Goal: Task Accomplishment & Management: Use online tool/utility

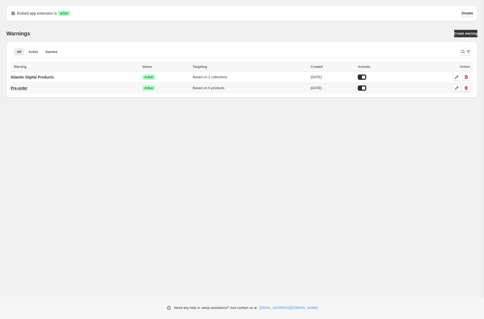
click at [27, 90] on p "Pre-order" at bounding box center [19, 87] width 17 height 5
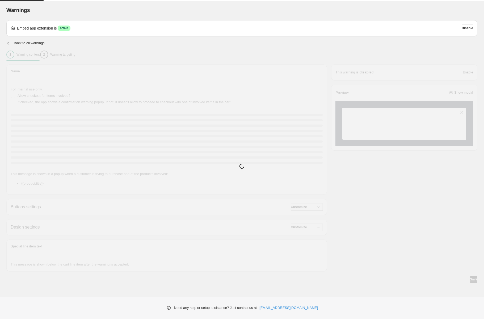
type input "*********"
type input "**********"
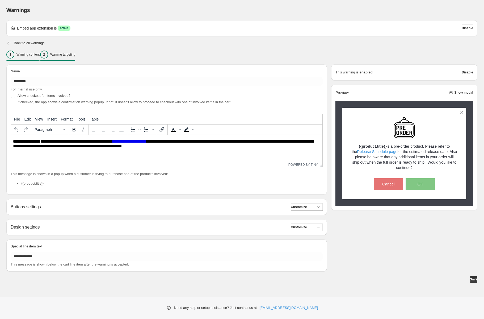
click at [70, 52] on p "Warning targeting" at bounding box center [62, 54] width 25 height 4
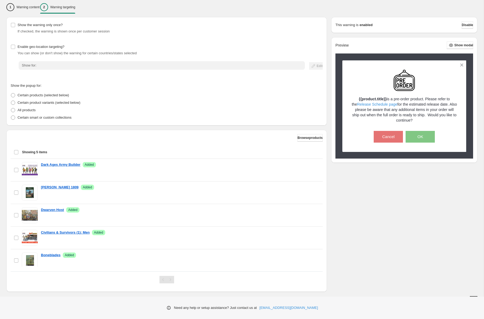
scroll to position [54, 0]
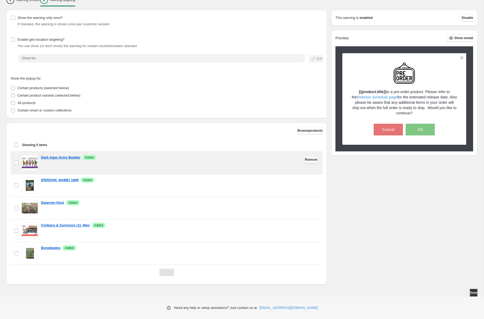
click at [312, 162] on button "Remove" at bounding box center [311, 159] width 12 height 7
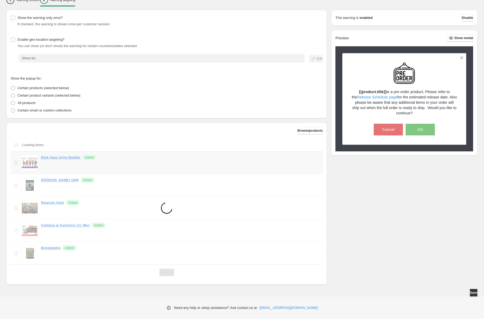
scroll to position [36, 0]
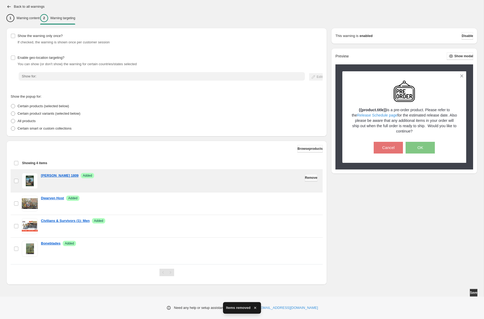
click at [307, 176] on span "Remove" at bounding box center [311, 177] width 12 height 4
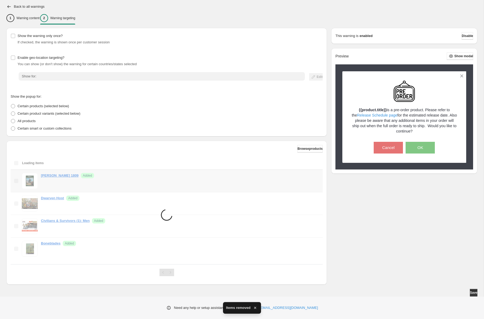
scroll to position [14, 0]
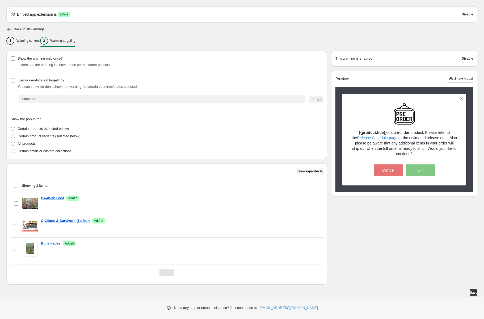
click at [298, 170] on span "Browse products" at bounding box center [309, 171] width 25 height 4
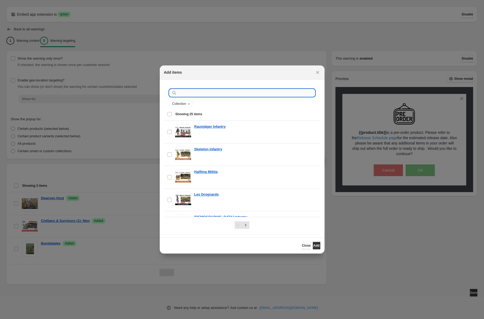
click at [222, 94] on input ":r1a:" at bounding box center [246, 92] width 137 height 7
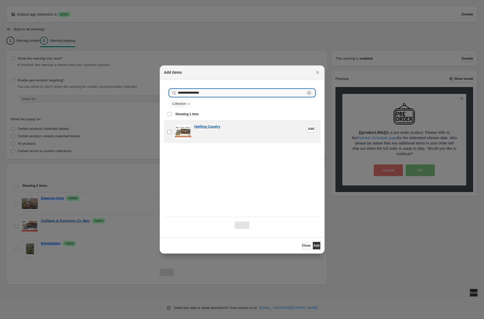
type input "**********"
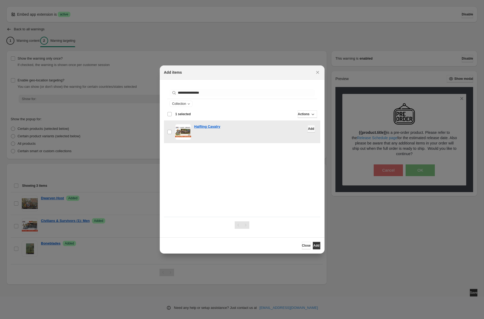
click at [308, 128] on span "Add" at bounding box center [311, 128] width 6 height 4
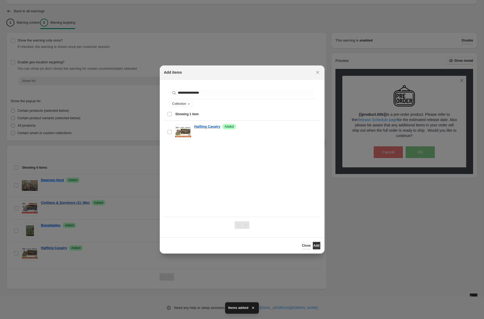
scroll to position [36, 0]
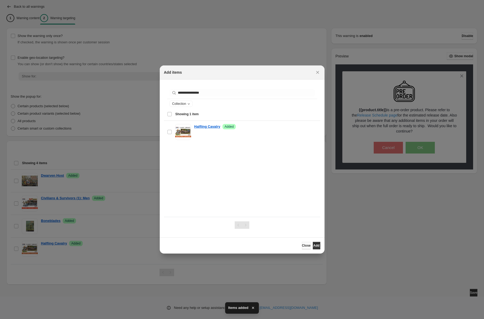
click at [302, 246] on span "Close" at bounding box center [306, 245] width 9 height 4
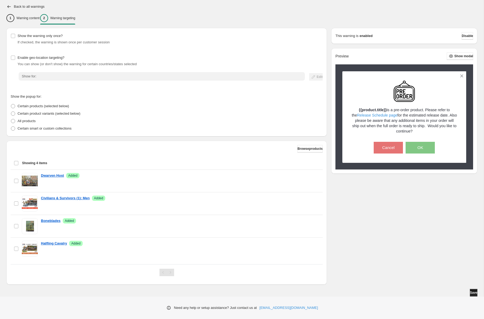
click at [470, 291] on button "Save" at bounding box center [473, 292] width 7 height 7
